Goal: Navigation & Orientation: Go to known website

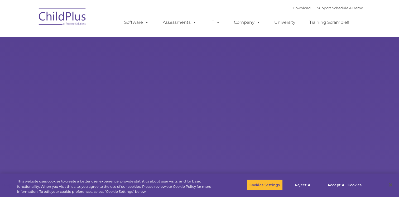
select select "MEDIUM"
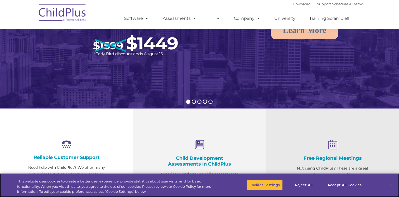
scroll to position [101, 0]
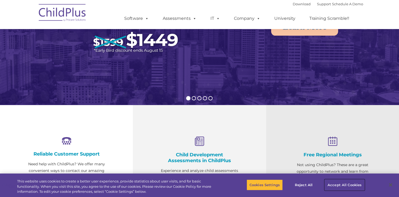
click at [345, 184] on button "Accept All Cookies" at bounding box center [345, 184] width 40 height 11
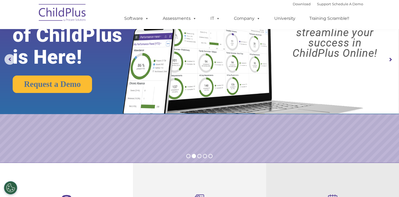
scroll to position [0, 0]
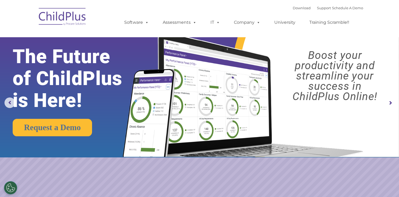
click at [59, 14] on img at bounding box center [62, 17] width 53 height 26
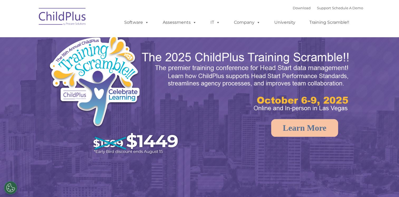
select select "MEDIUM"
